Goal: Task Accomplishment & Management: Manage account settings

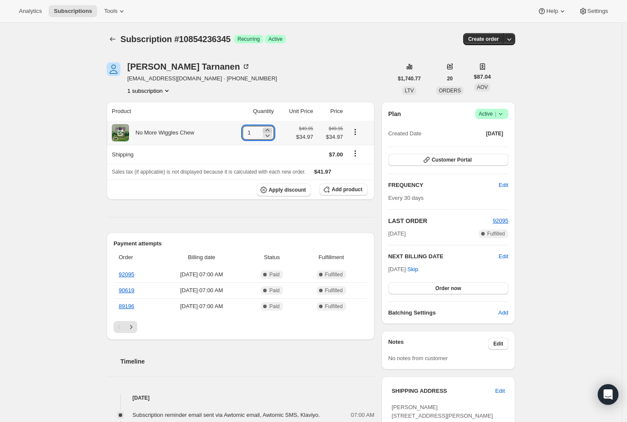
click at [269, 130] on icon at bounding box center [267, 130] width 4 height 2
type input "1"
click at [342, 190] on span "Add product" at bounding box center [347, 189] width 31 height 7
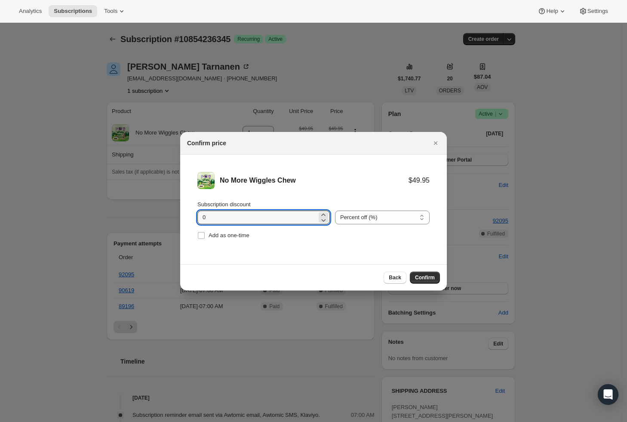
drag, startPoint x: 242, startPoint y: 219, endPoint x: 179, endPoint y: 212, distance: 64.0
type input "30"
click at [384, 247] on li "No More Wiggles Chew $49.95 $34.97 Subscription discount 30 Percent off (%) Amo…" at bounding box center [313, 207] width 267 height 104
click at [422, 277] on span "Confirm" at bounding box center [425, 277] width 20 height 7
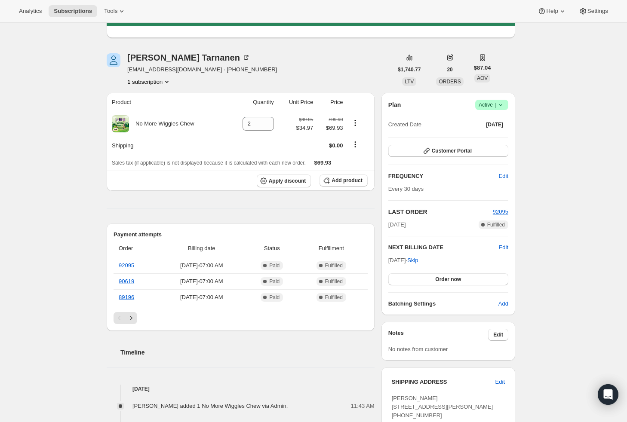
scroll to position [128, 0]
